Goal: Information Seeking & Learning: Check status

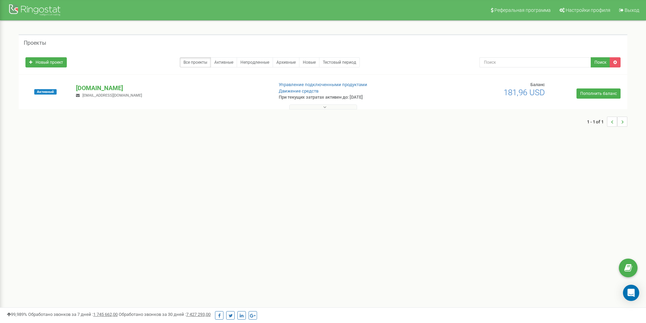
click at [312, 105] on button at bounding box center [323, 106] width 68 height 5
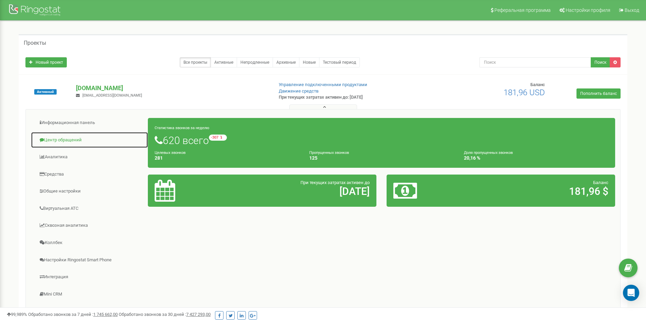
click at [64, 140] on link "Центр обращений" at bounding box center [89, 140] width 117 height 17
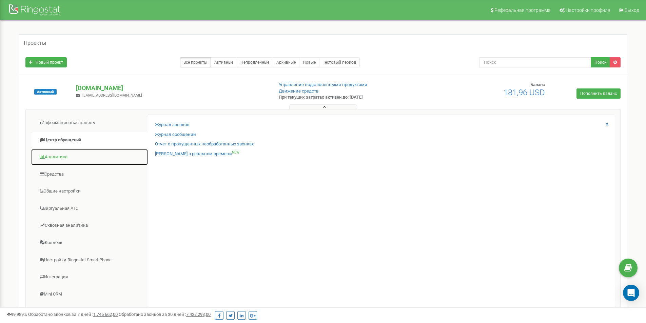
click at [66, 158] on link "Аналитика" at bounding box center [89, 157] width 117 height 17
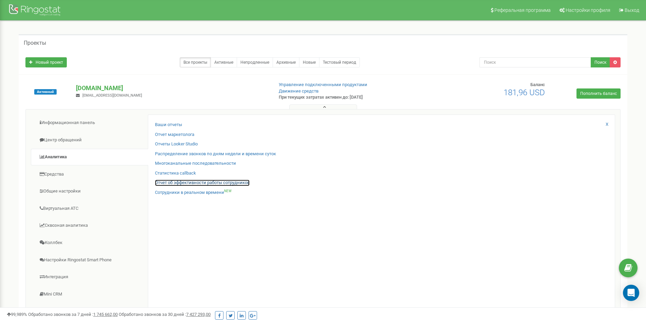
click at [199, 181] on link "Отчет об эффективности работы сотрудников" at bounding box center [202, 183] width 95 height 6
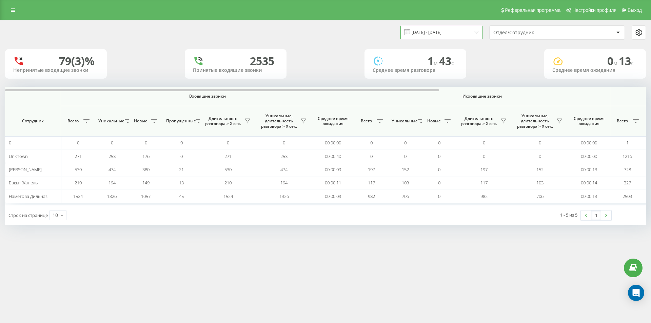
click at [458, 30] on input "23.08.2025 - 23.09.2025" at bounding box center [442, 32] width 82 height 13
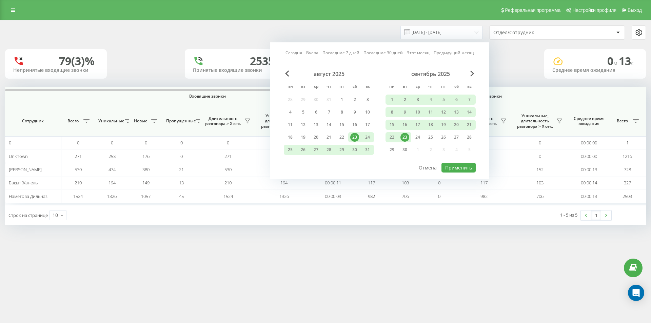
click at [405, 135] on div "23" at bounding box center [405, 137] width 9 height 9
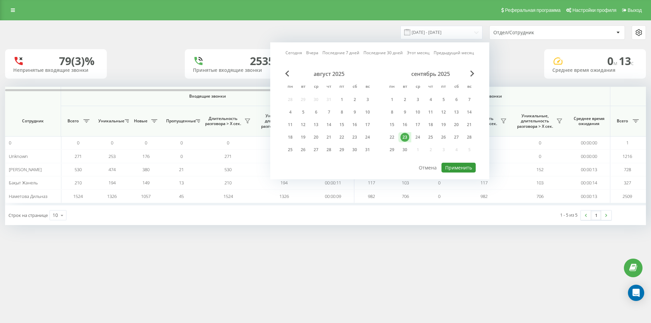
click at [461, 167] on button "Применить" at bounding box center [459, 168] width 34 height 10
type input "23.09.2025 - 23.09.2025"
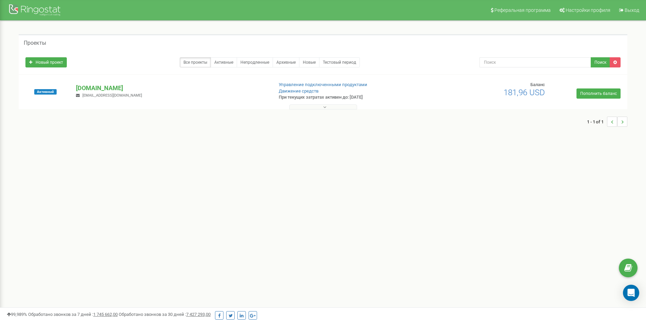
click at [320, 106] on button at bounding box center [323, 106] width 68 height 5
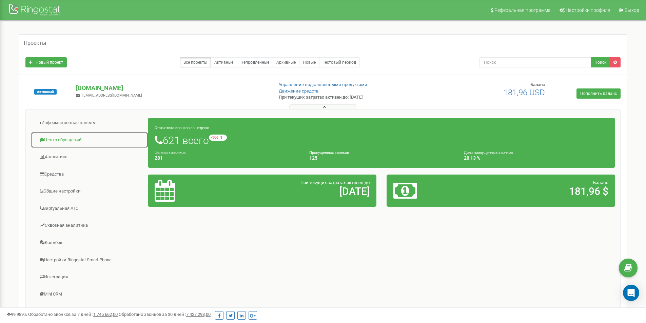
click at [66, 142] on link "Центр обращений" at bounding box center [89, 140] width 117 height 17
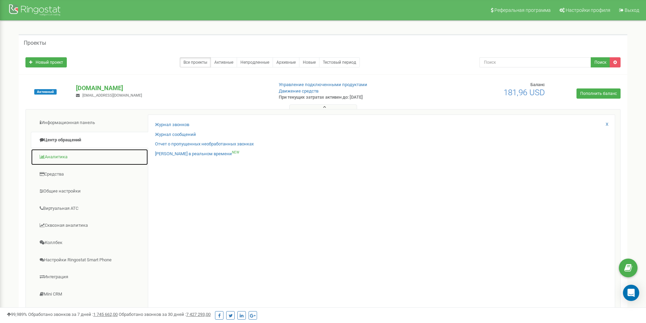
click at [64, 154] on link "Аналитика" at bounding box center [89, 157] width 117 height 17
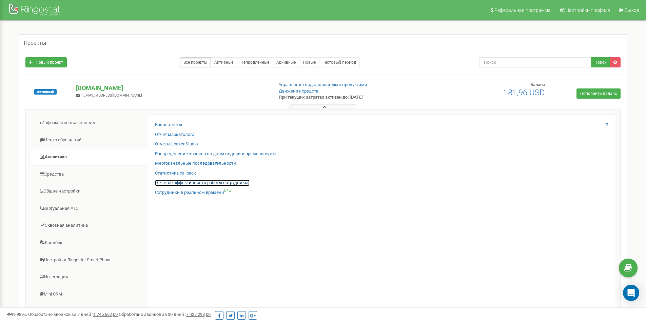
click at [184, 182] on link "Отчет об эффективности работы сотрудников" at bounding box center [202, 183] width 95 height 6
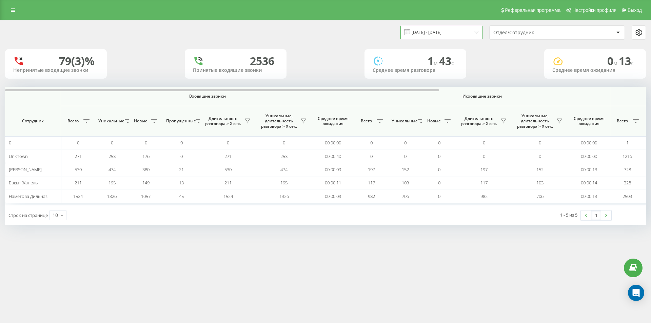
click at [468, 32] on input "23.08.2025 - 23.09.2025" at bounding box center [442, 32] width 82 height 13
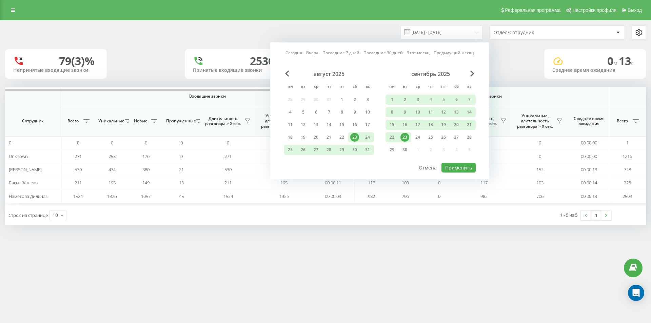
click at [408, 136] on div "23" at bounding box center [405, 137] width 9 height 9
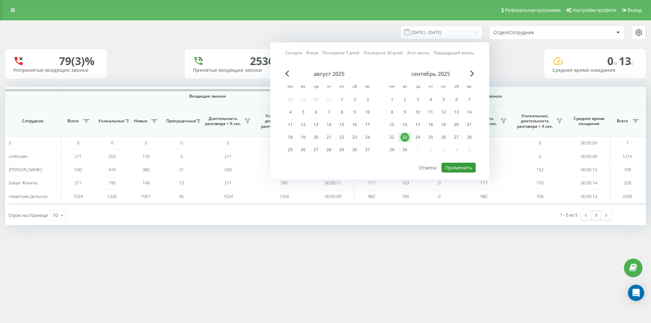
click at [448, 163] on button "Применить" at bounding box center [459, 168] width 34 height 10
type input "23.09.2025 - 23.09.2025"
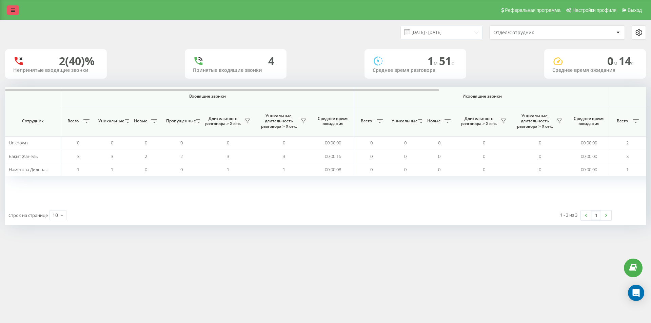
click at [17, 11] on link at bounding box center [13, 9] width 12 height 9
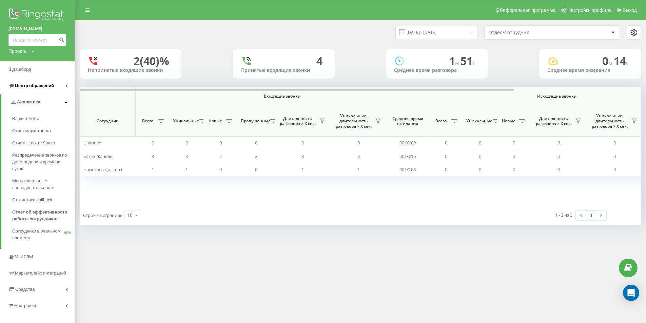
click at [37, 88] on span "Центр обращений" at bounding box center [34, 85] width 39 height 5
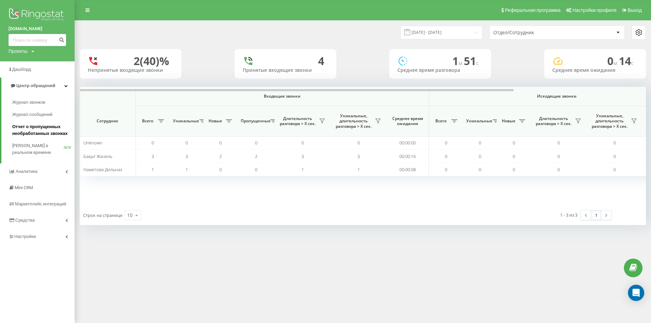
click at [41, 135] on span "Отчет о пропущенных необработанных звонках" at bounding box center [41, 130] width 59 height 14
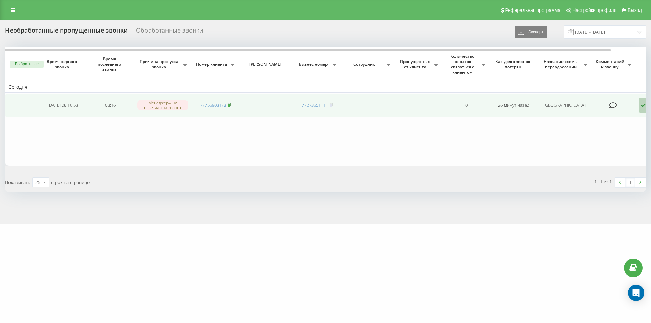
click at [231, 106] on icon at bounding box center [229, 104] width 2 height 3
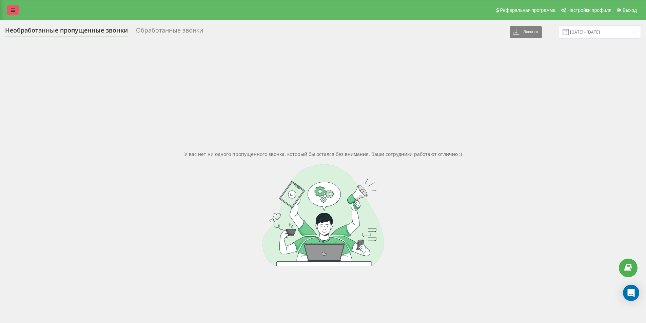
click at [10, 10] on link at bounding box center [13, 9] width 12 height 9
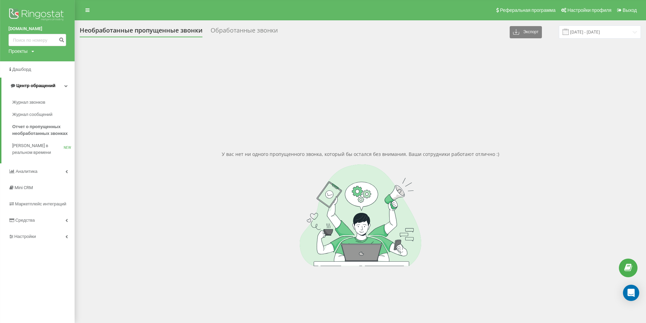
click at [48, 85] on span "Центр обращений" at bounding box center [35, 85] width 39 height 5
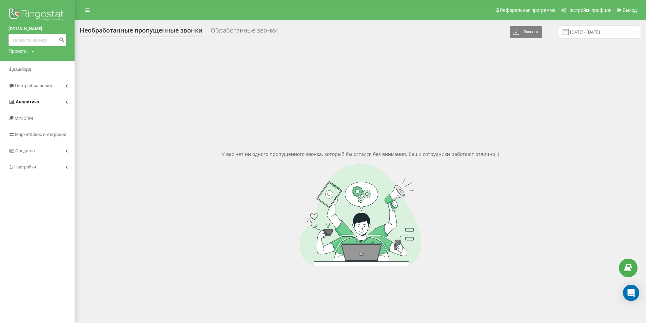
click at [42, 104] on link "Аналитика" at bounding box center [37, 102] width 75 height 16
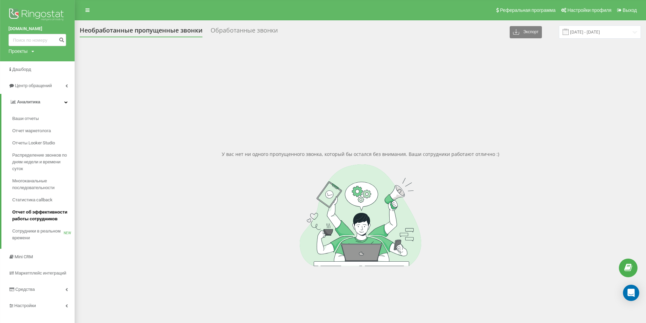
click at [45, 216] on span "Отчет об эффективности работы сотрудников" at bounding box center [41, 216] width 59 height 14
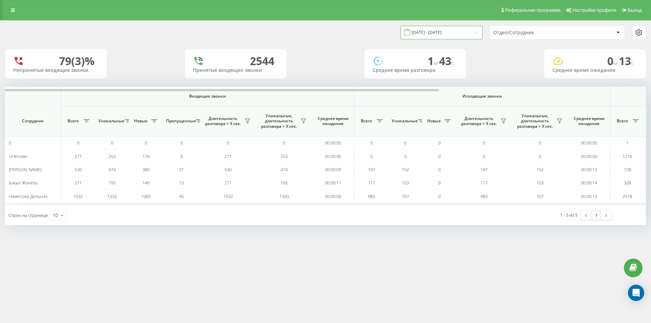
click at [456, 32] on input "[DATE] - [DATE]" at bounding box center [442, 32] width 82 height 13
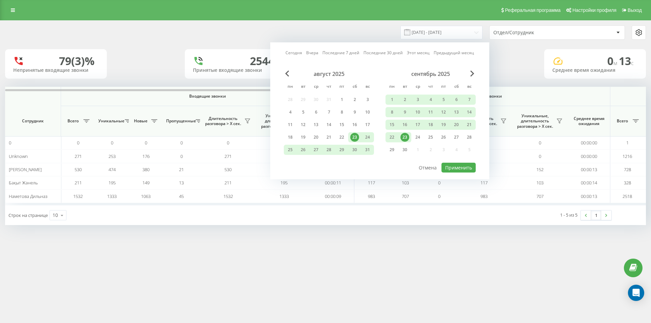
click at [405, 136] on div "23" at bounding box center [405, 137] width 9 height 9
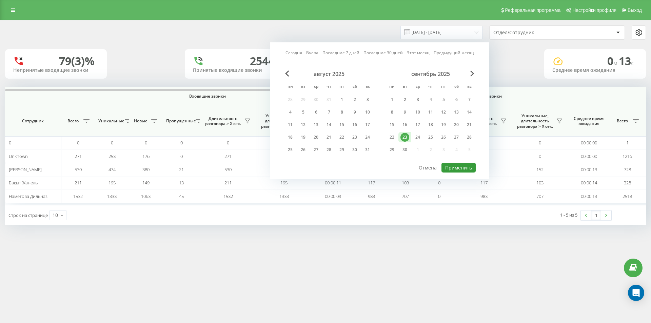
click at [462, 164] on button "Применить" at bounding box center [459, 168] width 34 height 10
type input "[DATE] - [DATE]"
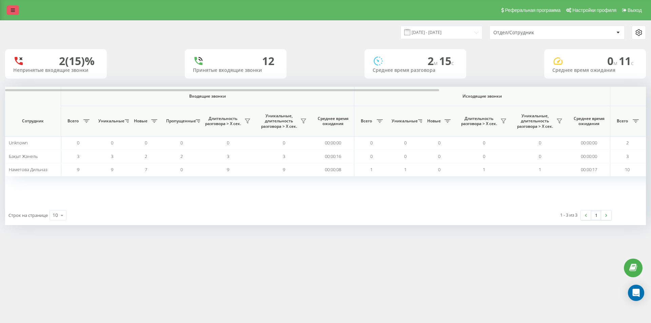
click at [8, 6] on link at bounding box center [13, 9] width 12 height 9
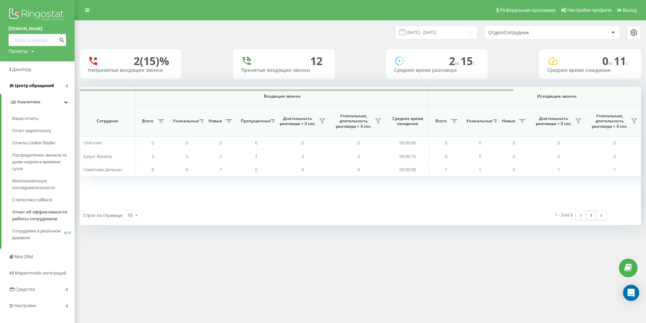
click at [45, 88] on span "Центр обращений" at bounding box center [34, 85] width 39 height 5
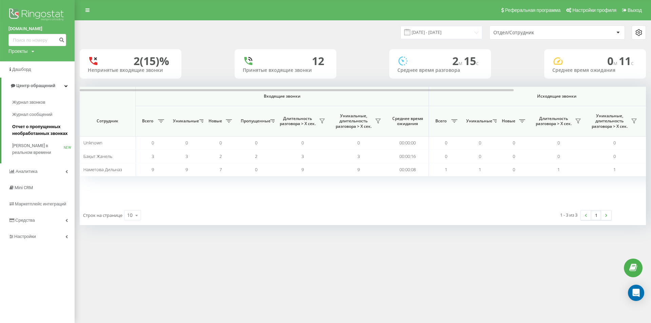
click at [46, 127] on span "Отчет о пропущенных необработанных звонках" at bounding box center [41, 130] width 59 height 14
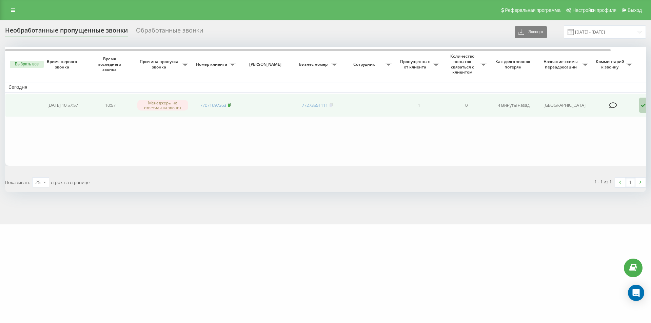
click at [231, 105] on icon at bounding box center [229, 104] width 2 height 3
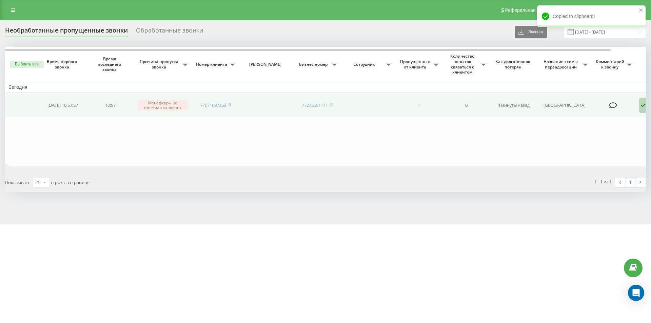
click at [642, 106] on icon at bounding box center [643, 106] width 8 height 16
click at [598, 144] on span "[PERSON_NAME] перезвонил сам с другого номера" at bounding box center [612, 143] width 119 height 6
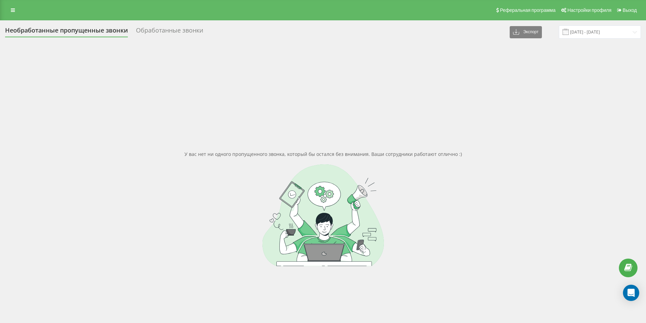
click at [549, 232] on div at bounding box center [323, 215] width 636 height 102
click at [553, 229] on div at bounding box center [323, 215] width 636 height 102
click at [183, 32] on div "Обработанные звонки" at bounding box center [169, 32] width 67 height 11
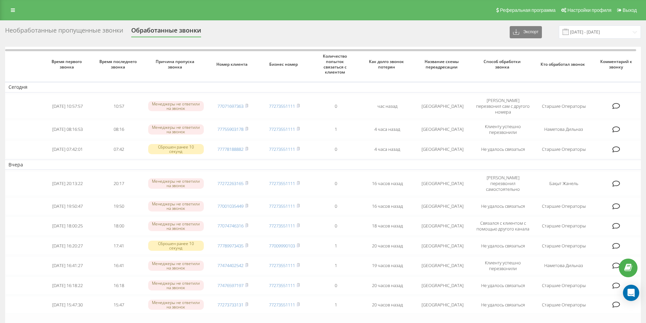
click at [63, 33] on div "Необработанные пропущенные звонки" at bounding box center [64, 32] width 118 height 11
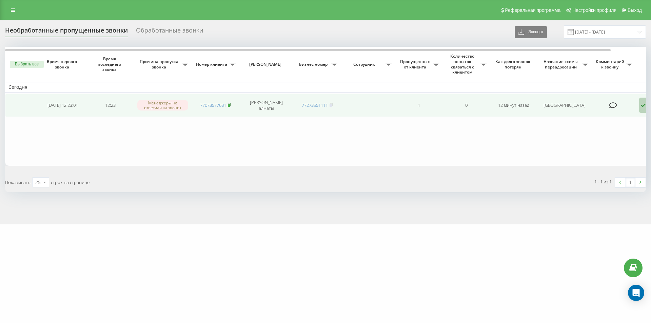
click at [231, 104] on icon at bounding box center [229, 104] width 2 height 3
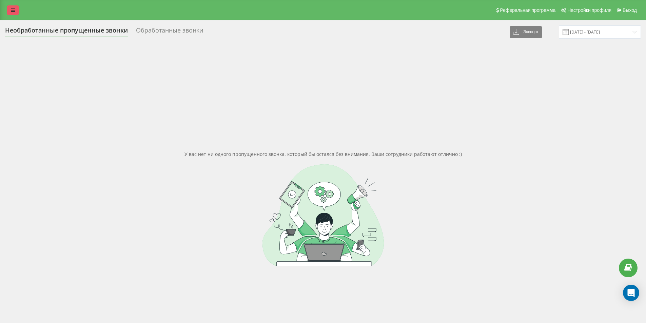
click at [13, 12] on icon at bounding box center [13, 10] width 4 height 5
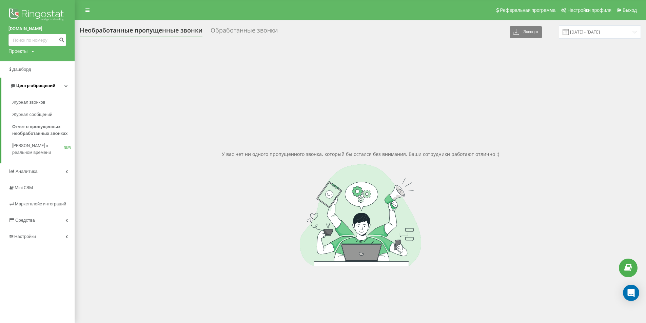
click at [36, 87] on span "Центр обращений" at bounding box center [35, 85] width 39 height 5
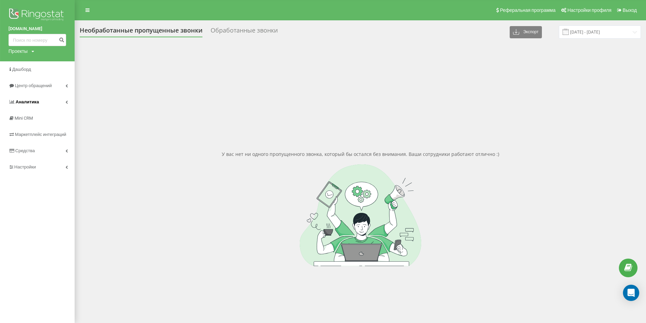
click at [35, 99] on span "Аналитика" at bounding box center [23, 102] width 31 height 7
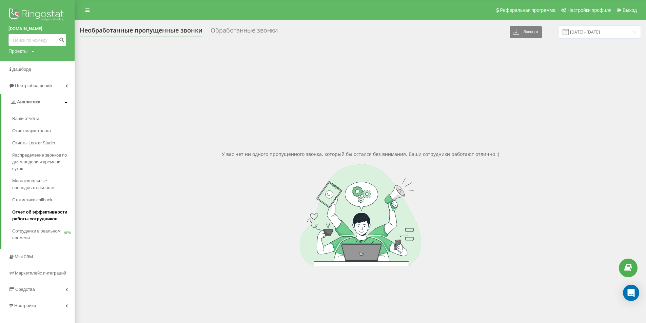
click at [43, 212] on span "Отчет об эффективности работы сотрудников" at bounding box center [41, 216] width 59 height 14
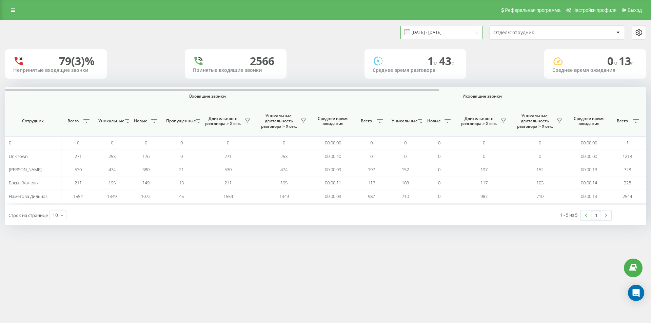
click at [467, 32] on input "[DATE] - [DATE]" at bounding box center [442, 32] width 82 height 13
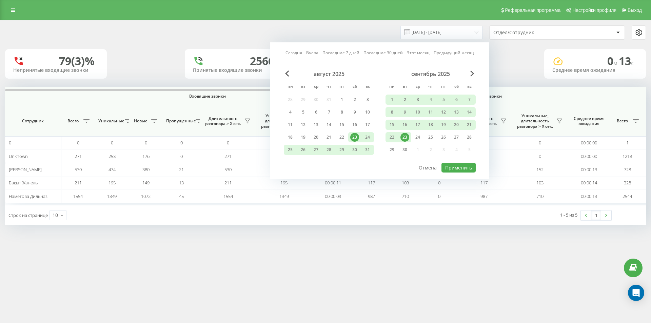
click at [405, 136] on div "23" at bounding box center [405, 137] width 9 height 9
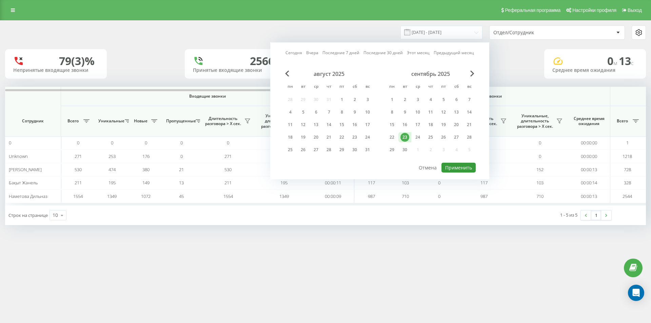
click at [453, 168] on button "Применить" at bounding box center [459, 168] width 34 height 10
type input "[DATE] - [DATE]"
